Goal: Navigation & Orientation: Find specific page/section

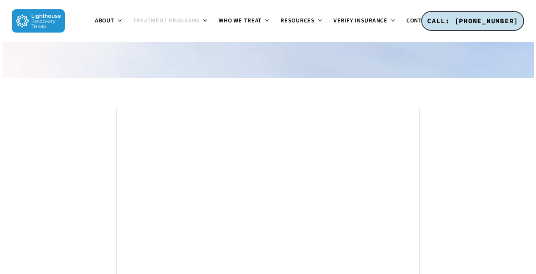
scroll to position [4778, 0]
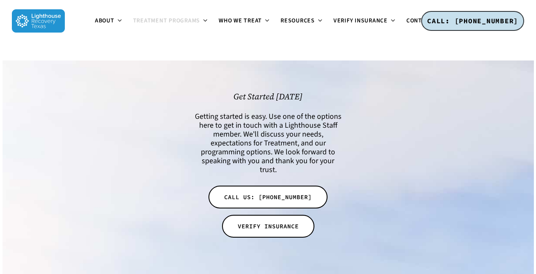
scroll to position [1692, 0]
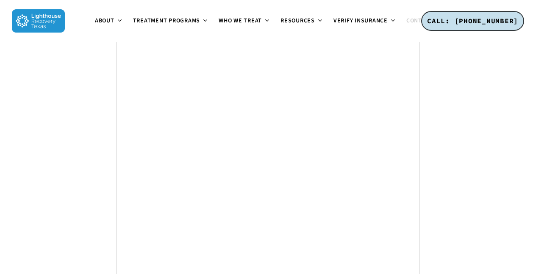
scroll to position [1804, 0]
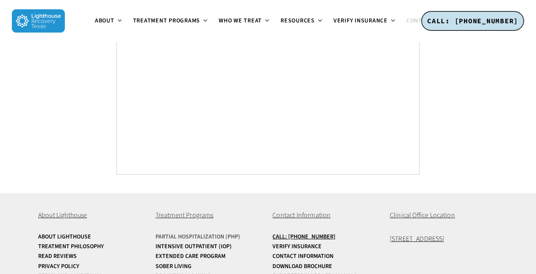
click at [208, 234] on link "Partial Hospitalization (PHP)" at bounding box center [209, 237] width 108 height 6
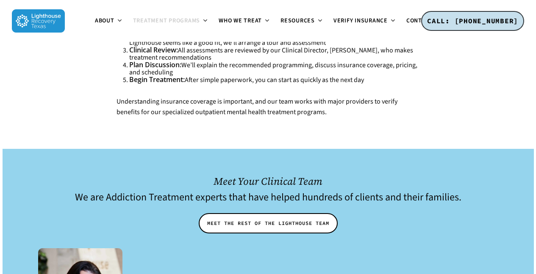
scroll to position [3195, 0]
